Goal: Task Accomplishment & Management: Manage account settings

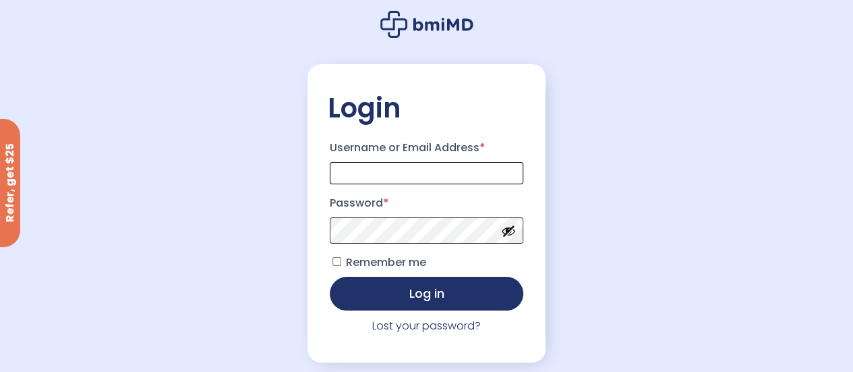
click at [424, 181] on input "Username or Email Address *" at bounding box center [427, 173] width 194 height 22
type input "**********"
click at [330, 277] on button "Log in" at bounding box center [427, 294] width 194 height 34
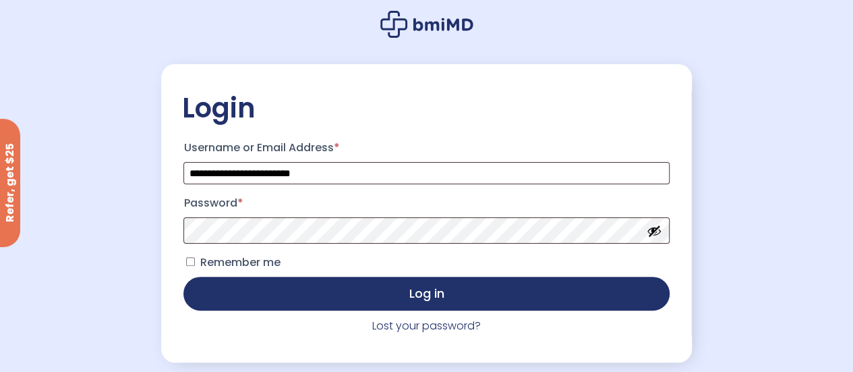
scroll to position [111, 0]
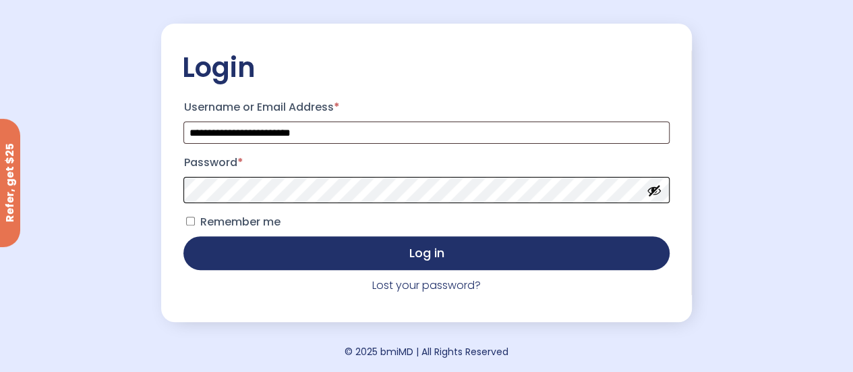
click at [183, 236] on button "Log in" at bounding box center [426, 253] width 486 height 34
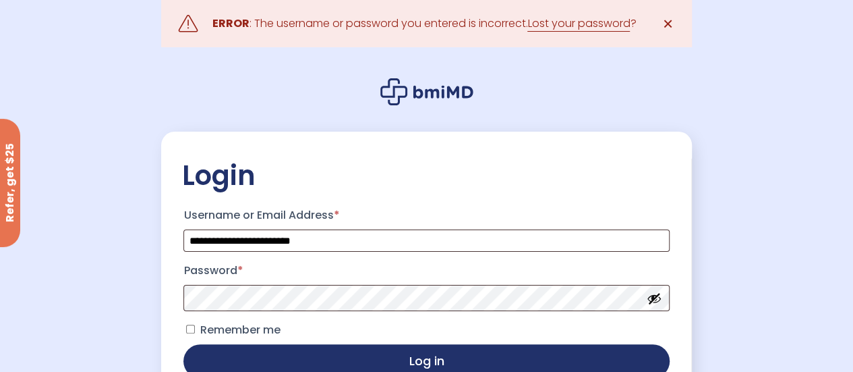
click at [668, 26] on span "✕" at bounding box center [667, 23] width 11 height 19
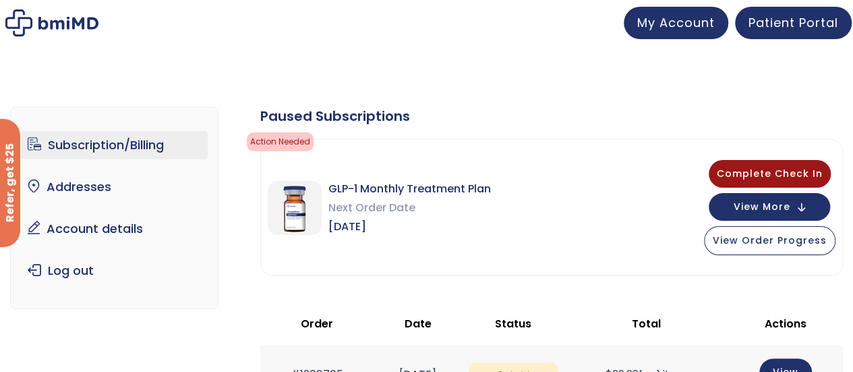
scroll to position [67, 0]
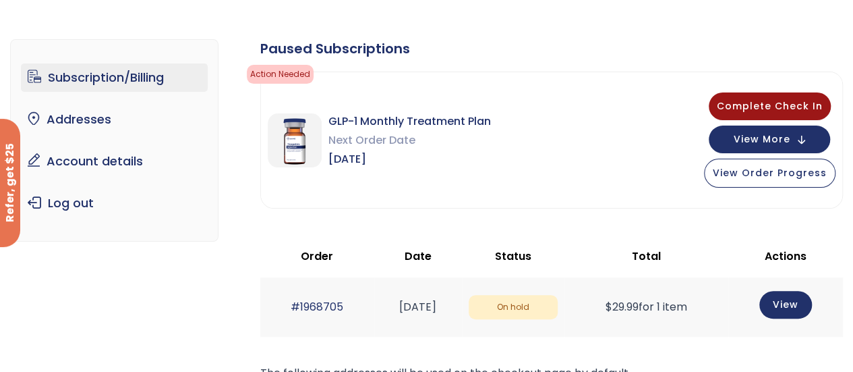
click at [300, 143] on img at bounding box center [295, 140] width 54 height 54
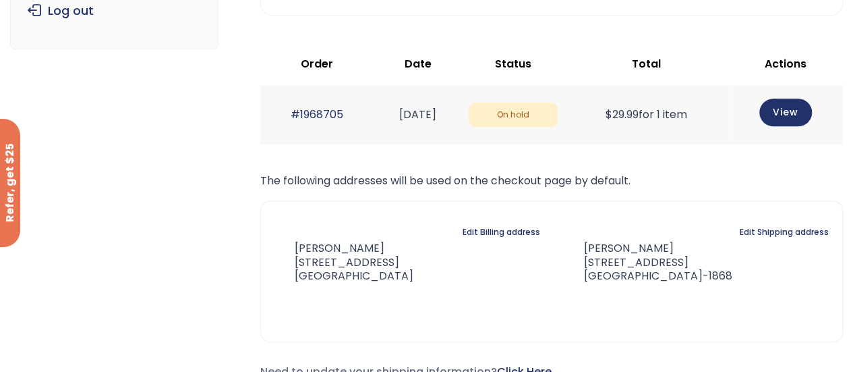
scroll to position [0, 0]
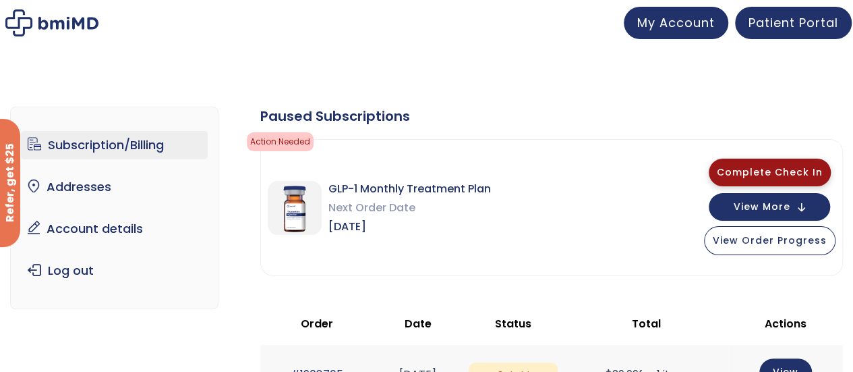
click at [752, 170] on span "Complete Check In" at bounding box center [770, 171] width 106 height 13
